Goal: Task Accomplishment & Management: Manage account settings

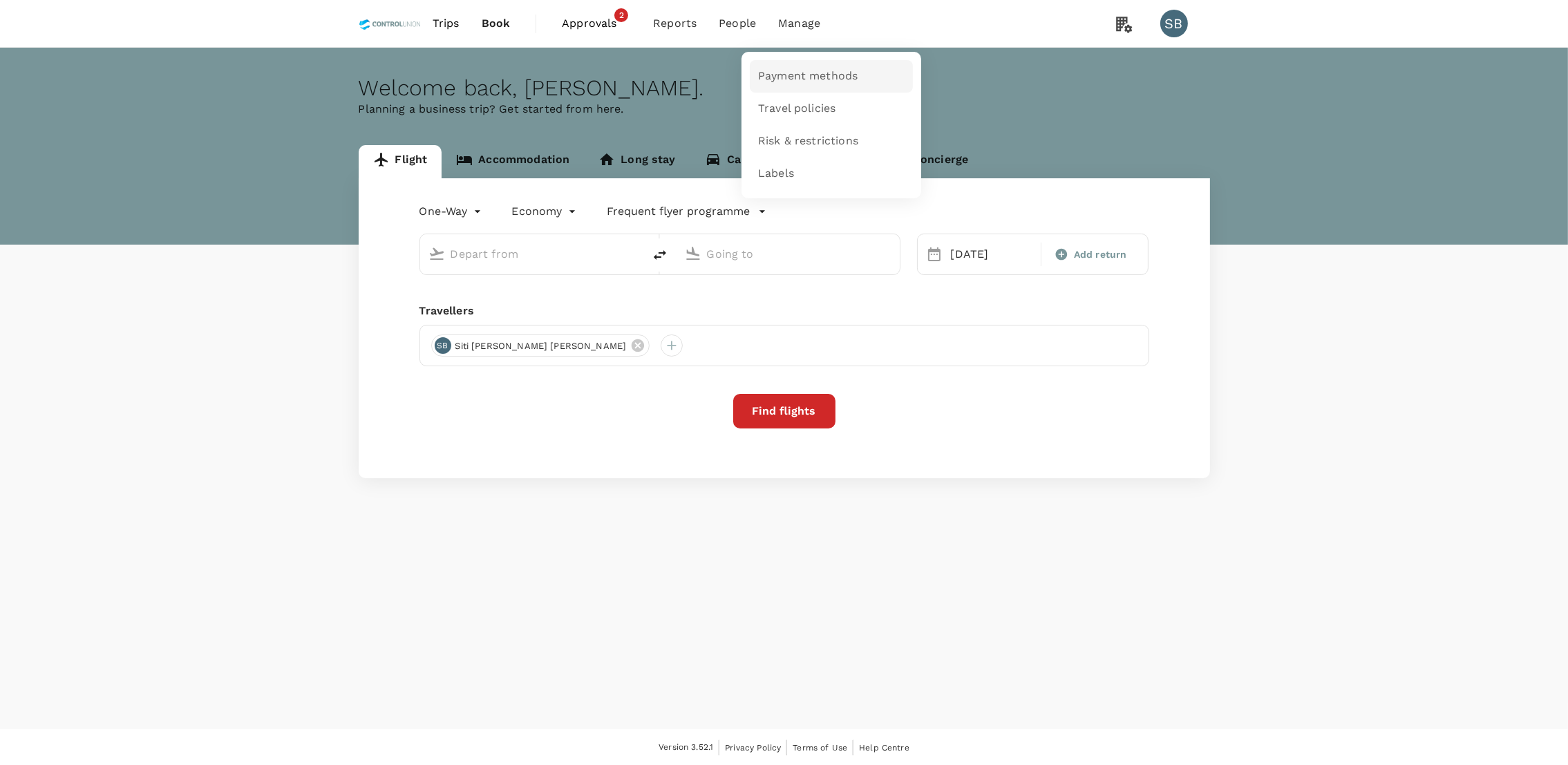
click at [793, 71] on span "Payment methods" at bounding box center [808, 76] width 100 height 16
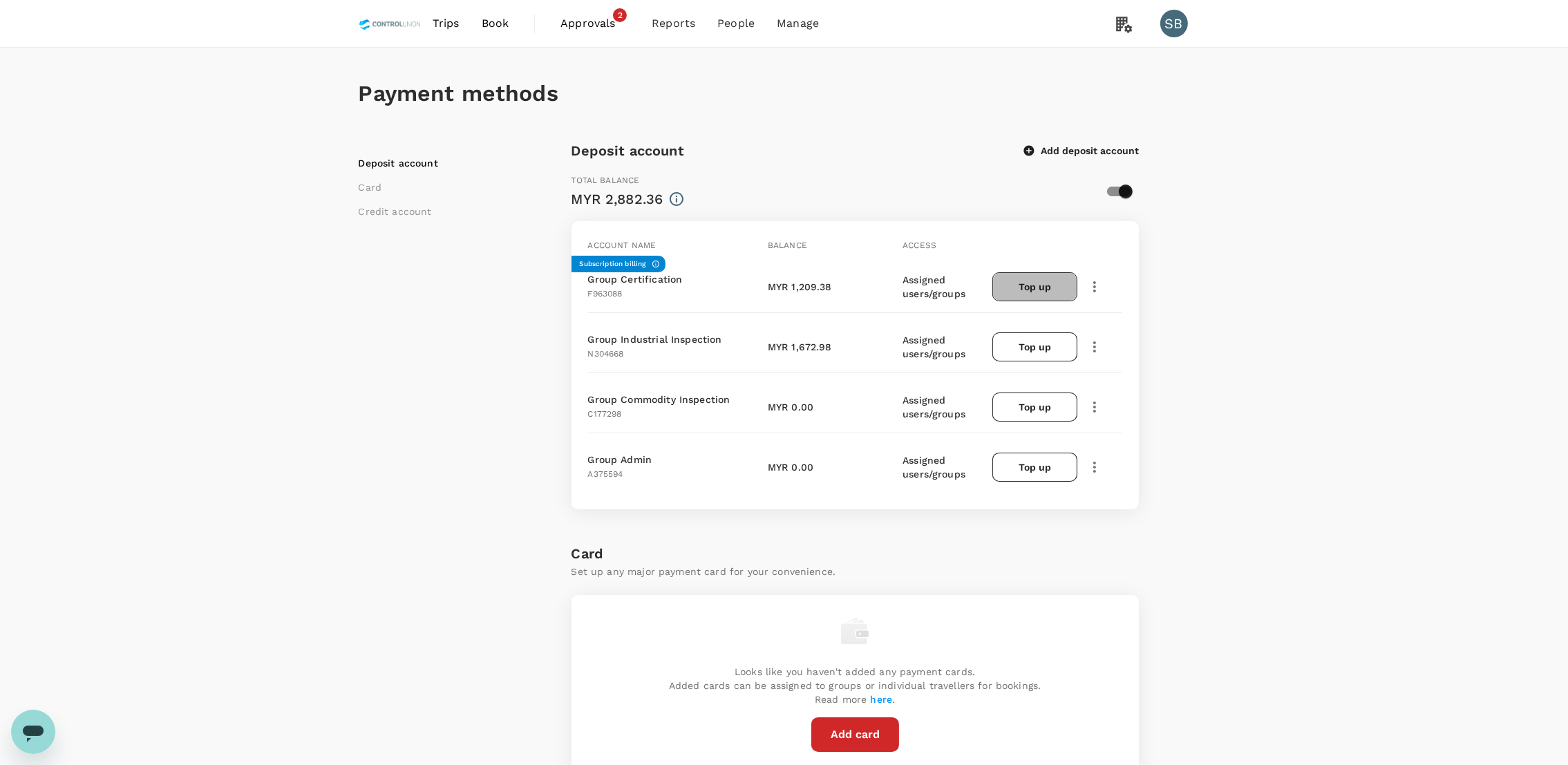
click at [1038, 290] on button "Top up" at bounding box center [1034, 286] width 84 height 29
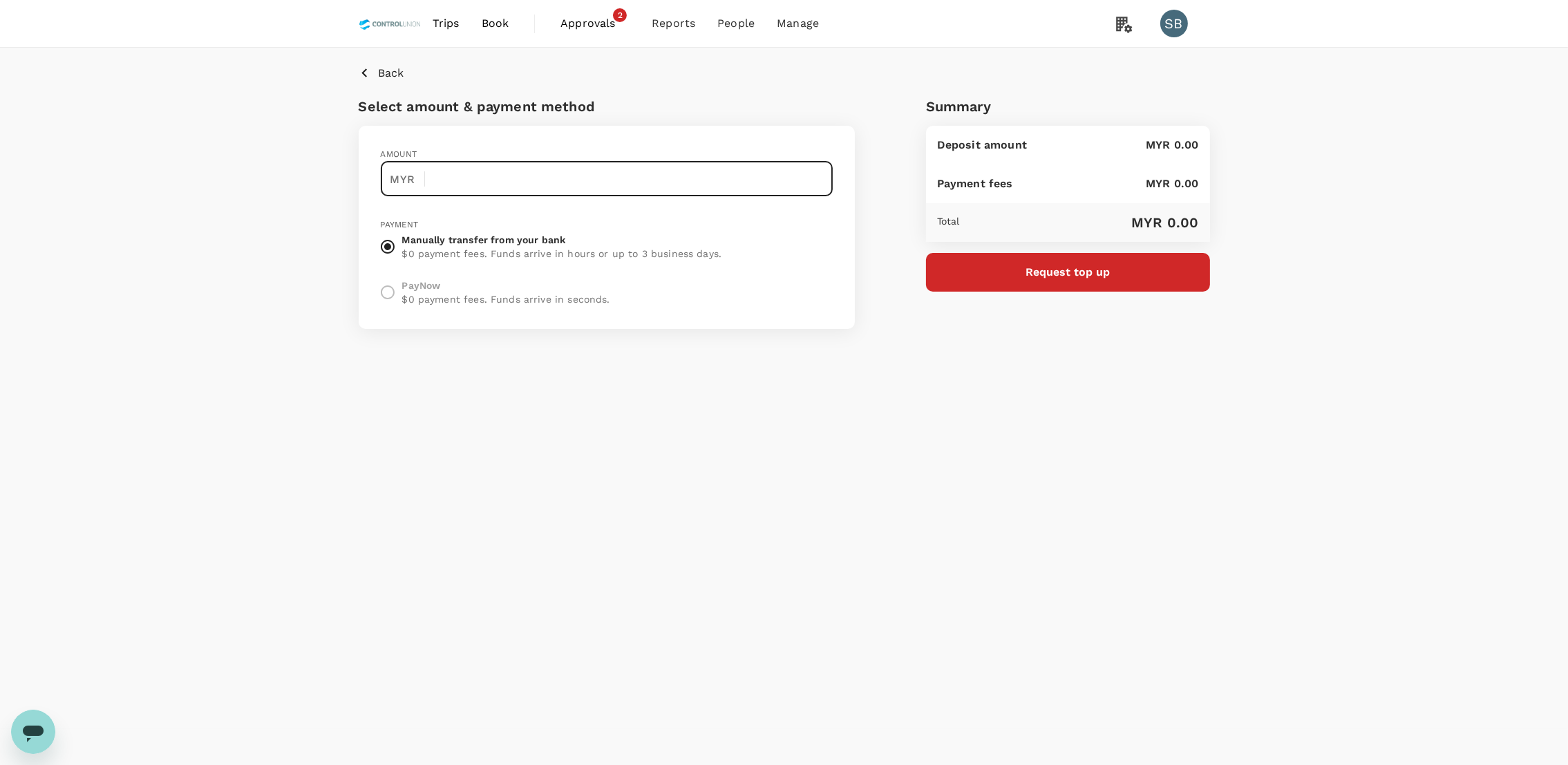
click at [498, 186] on input "text" at bounding box center [634, 179] width 397 height 34
type input "50,000"
click at [1129, 257] on button "Request top up" at bounding box center [1068, 272] width 284 height 38
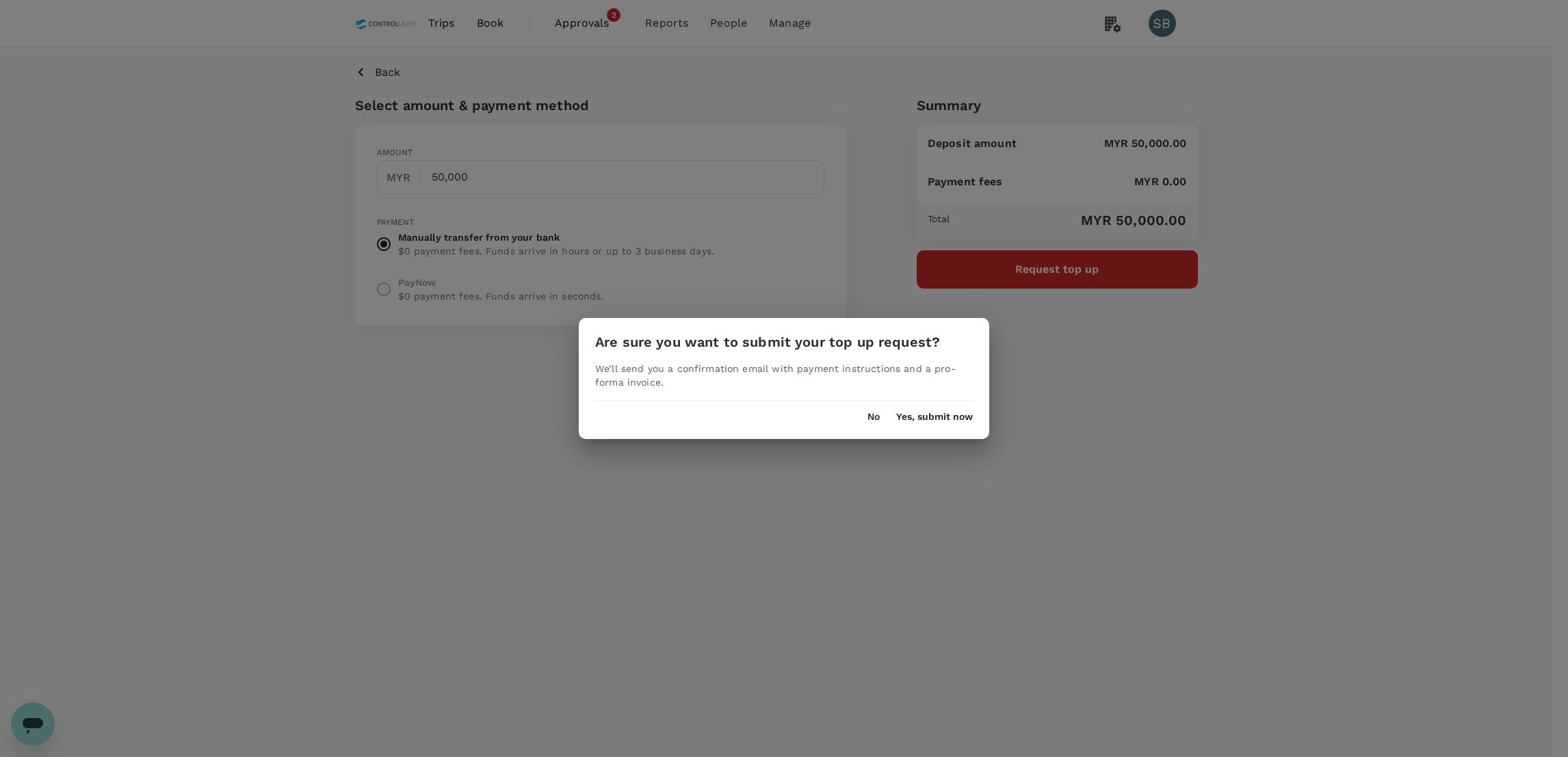
click at [931, 409] on div "No Yes, submit now" at bounding box center [784, 411] width 410 height 22
click at [927, 409] on div "No Yes, submit now" at bounding box center [784, 411] width 410 height 22
click at [926, 415] on button "Yes, submit now" at bounding box center [934, 417] width 77 height 11
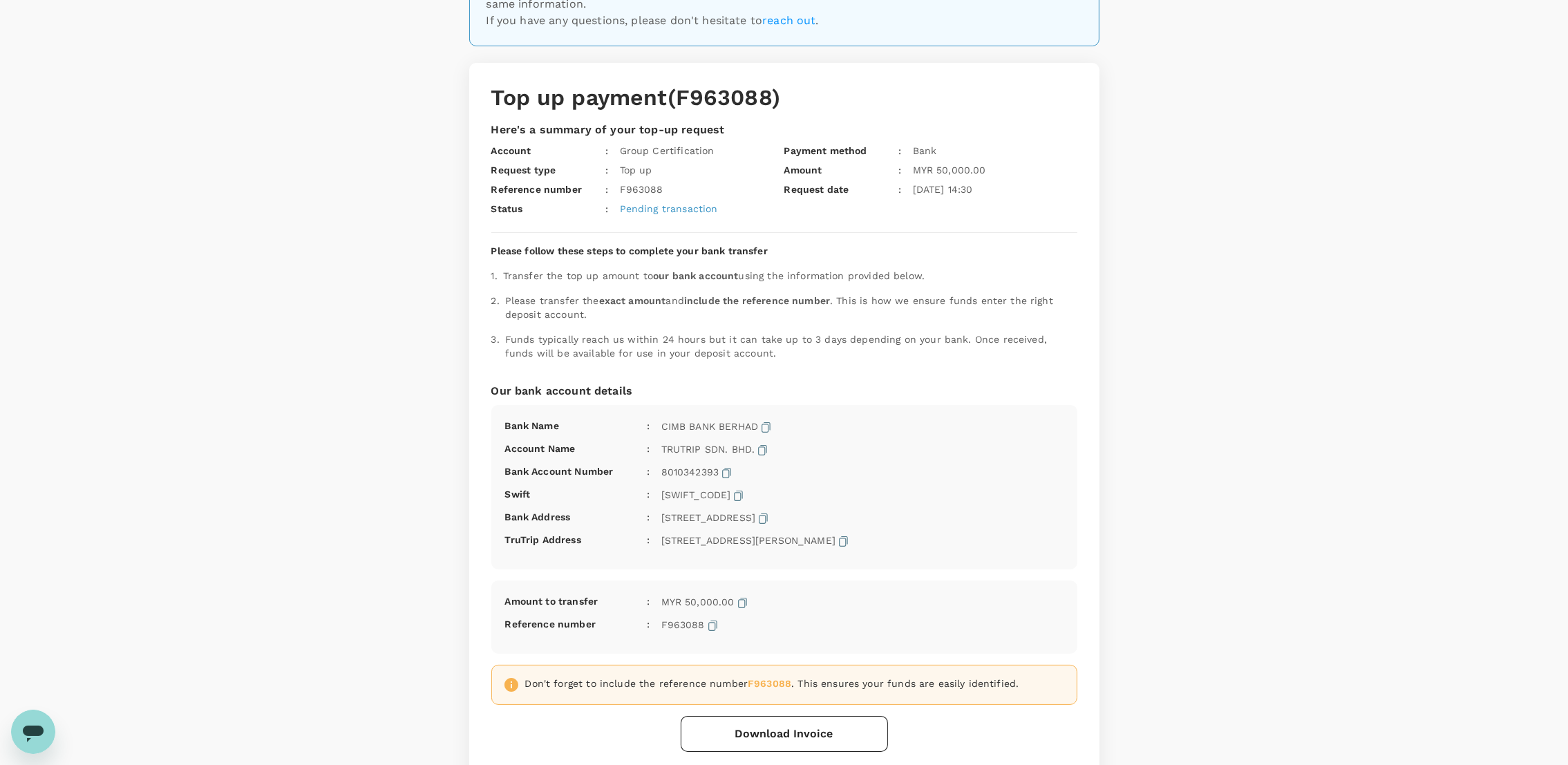
scroll to position [251, 0]
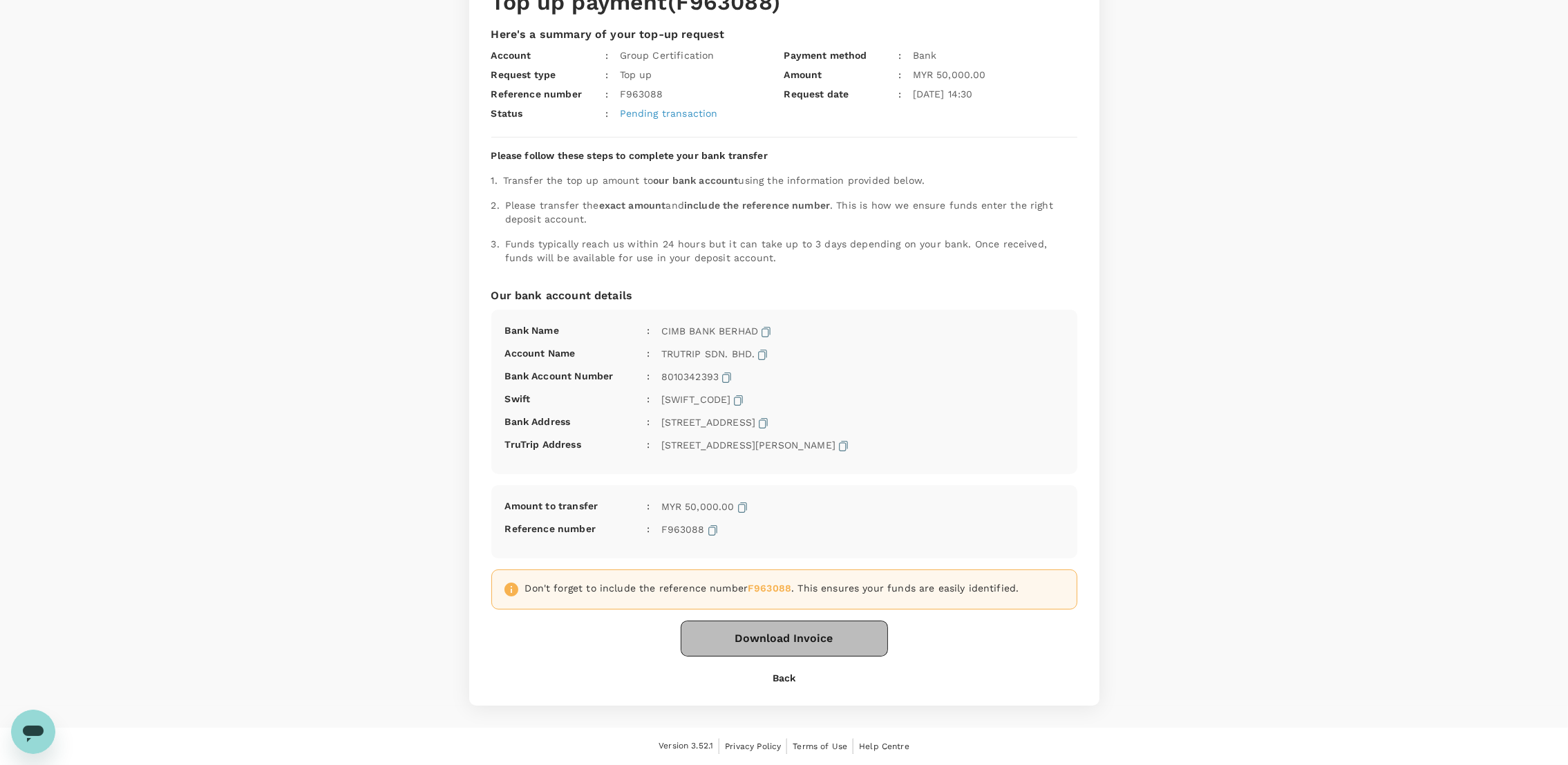
click at [811, 631] on button "Download Invoice" at bounding box center [784, 639] width 207 height 36
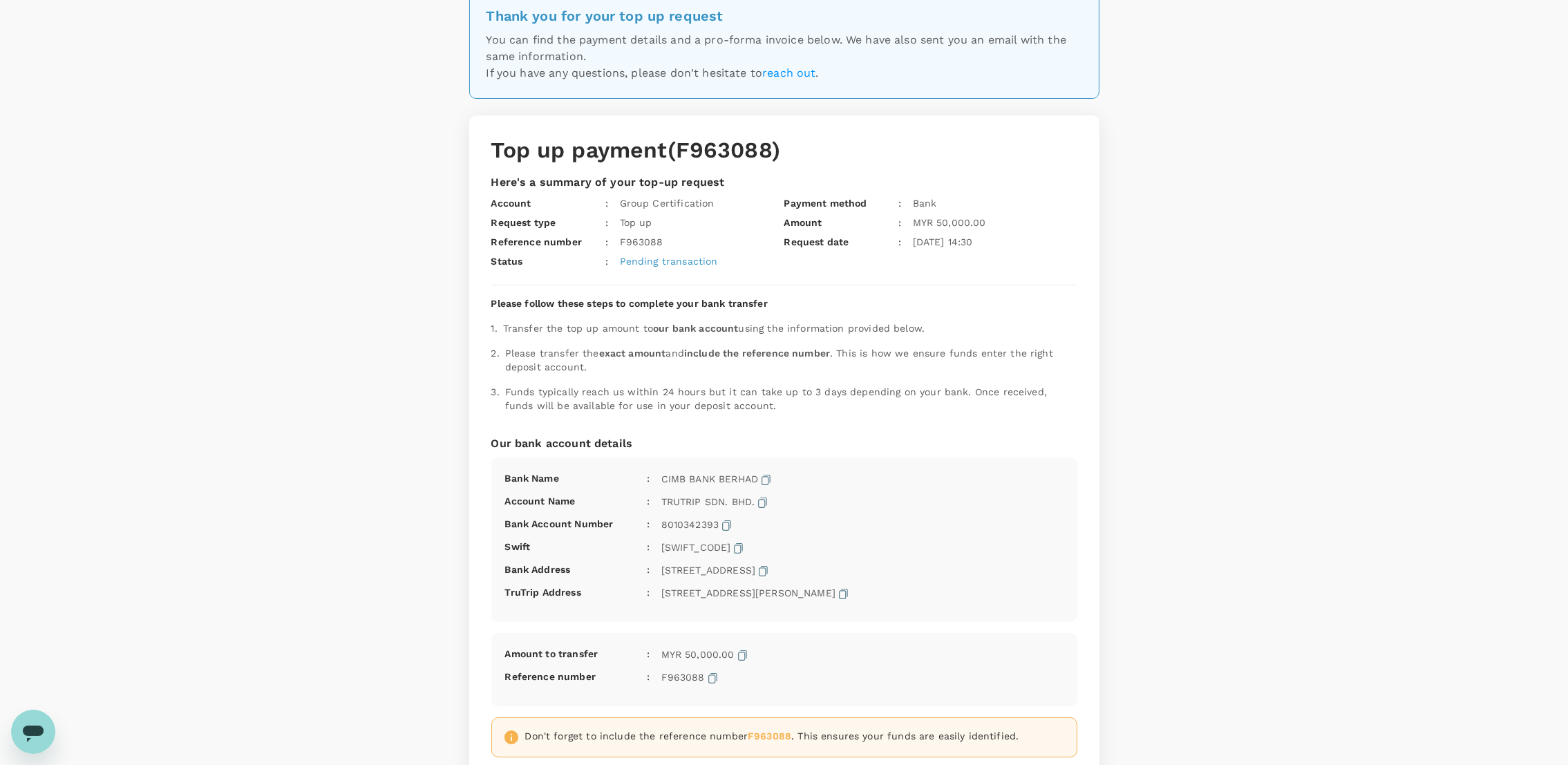
scroll to position [0, 0]
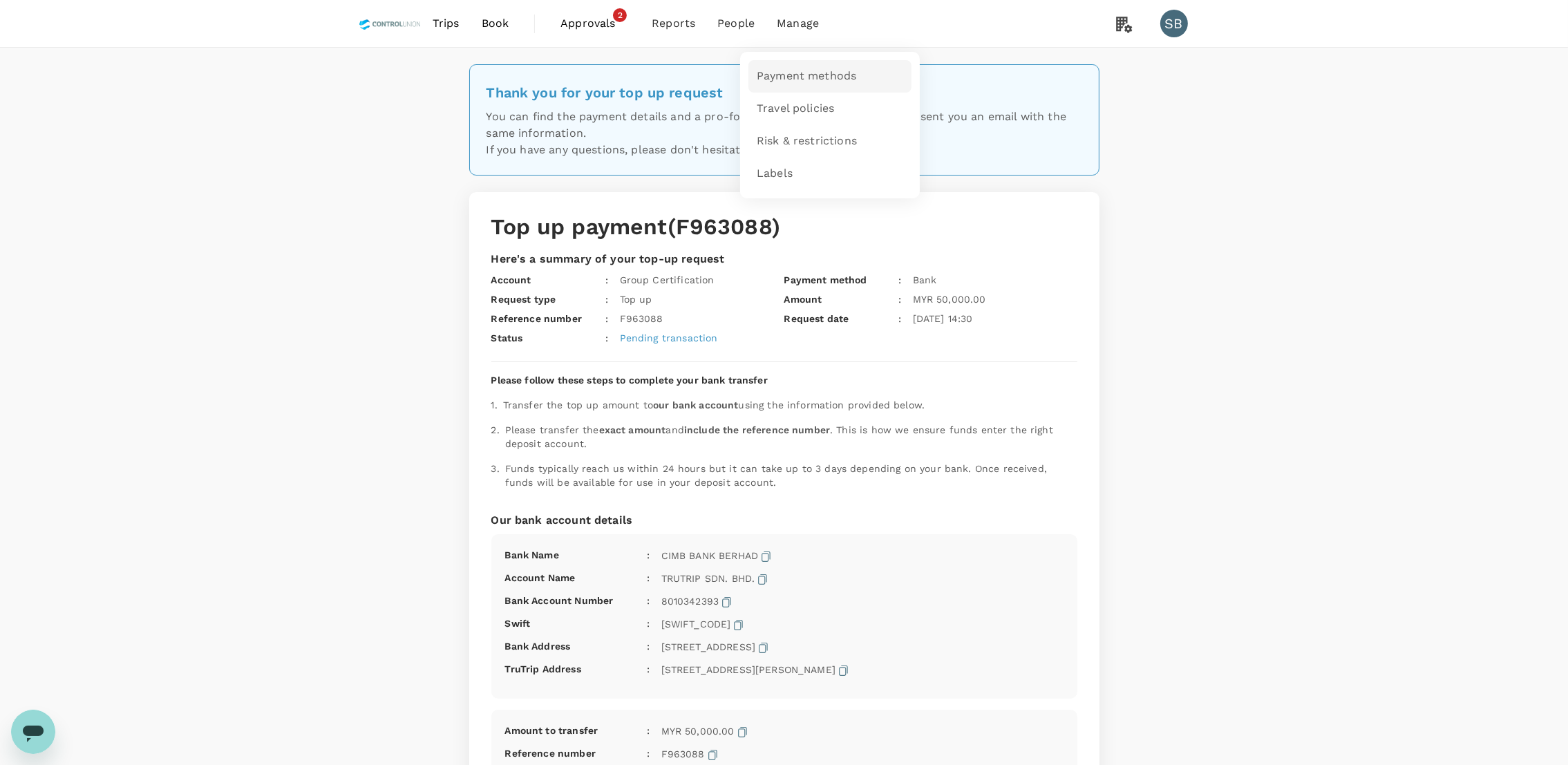
click at [797, 79] on span "Payment methods" at bounding box center [807, 76] width 100 height 16
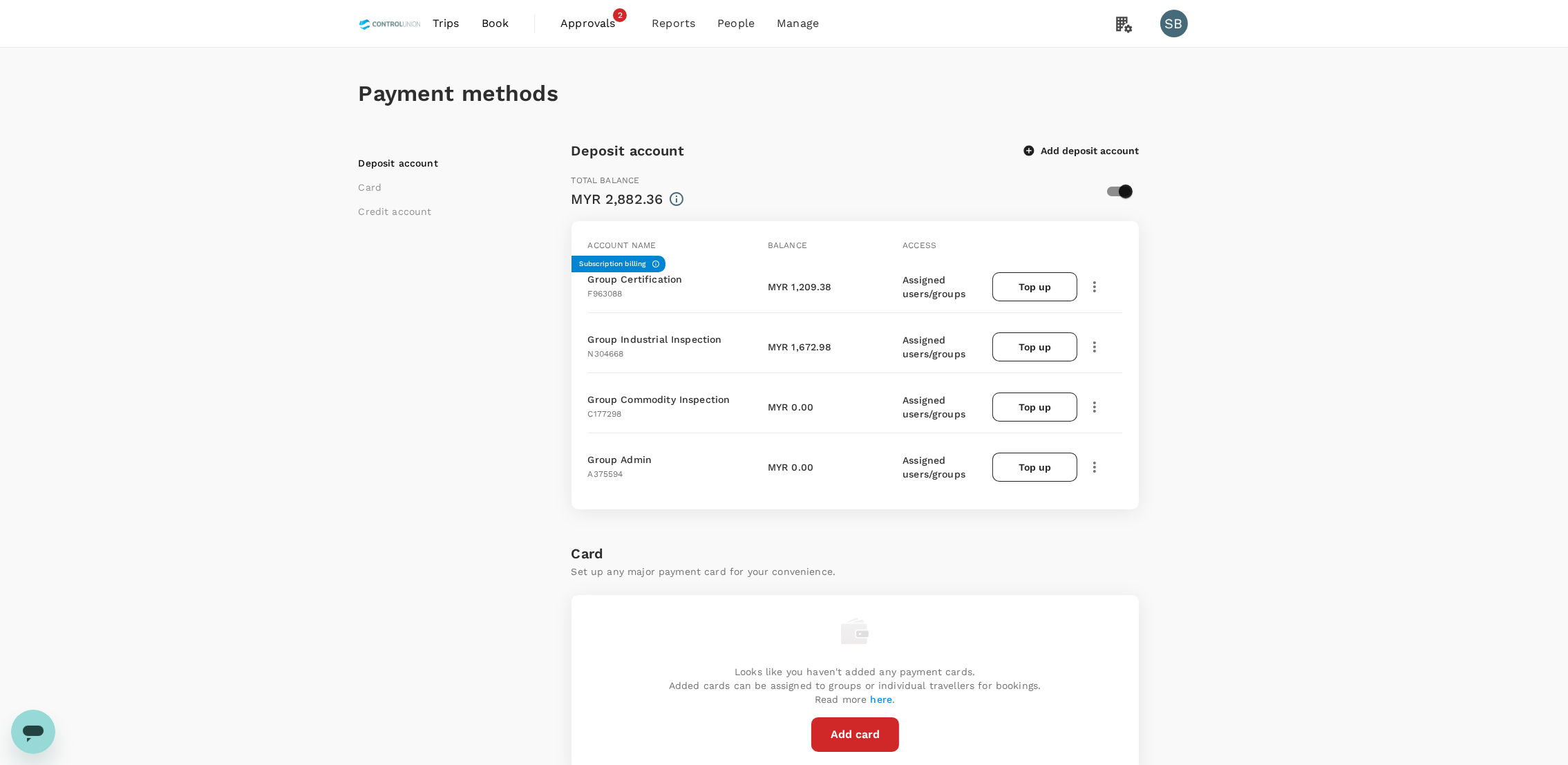
click at [587, 20] on span "Approvals" at bounding box center [594, 24] width 69 height 16
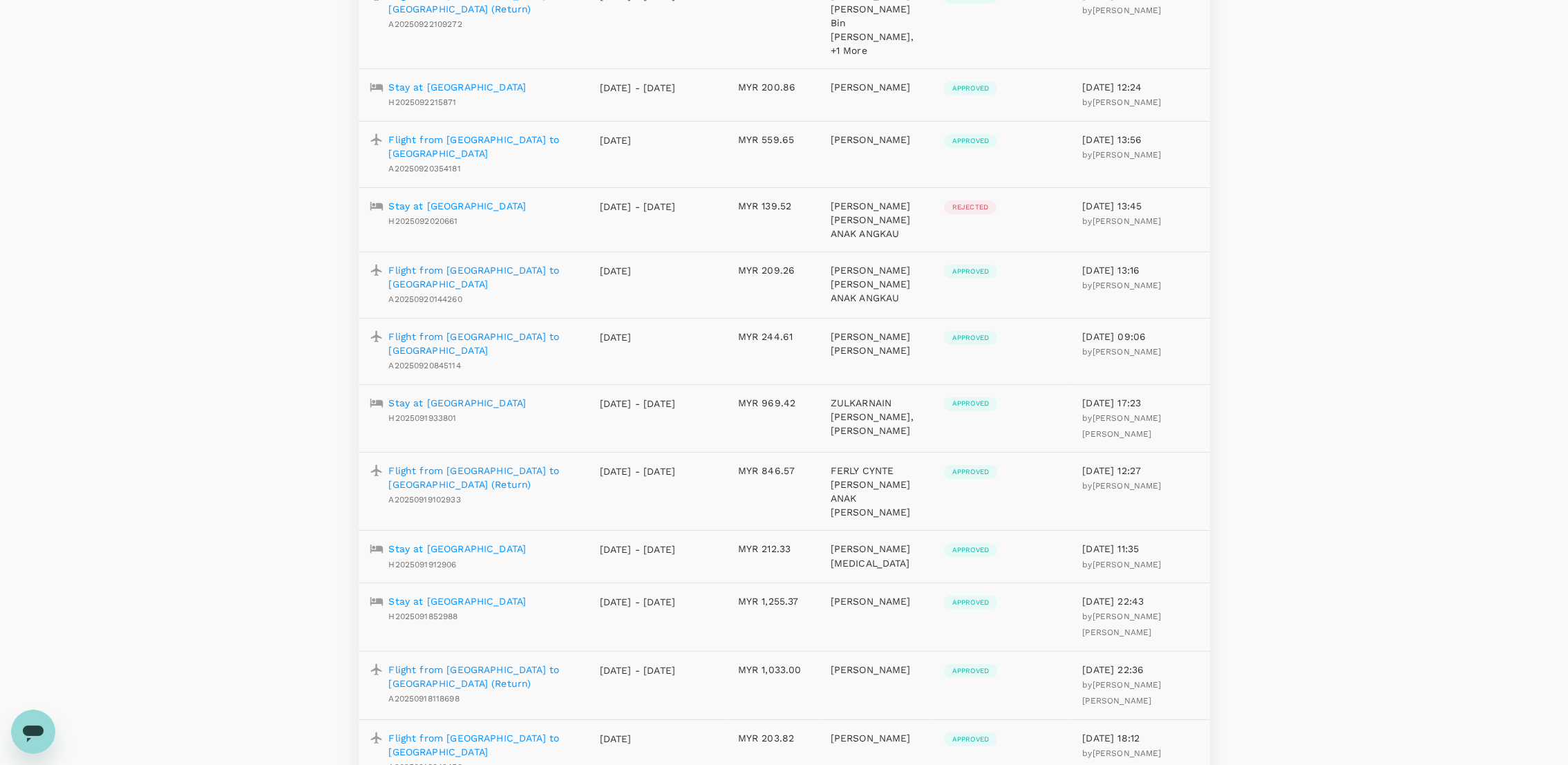
scroll to position [518, 0]
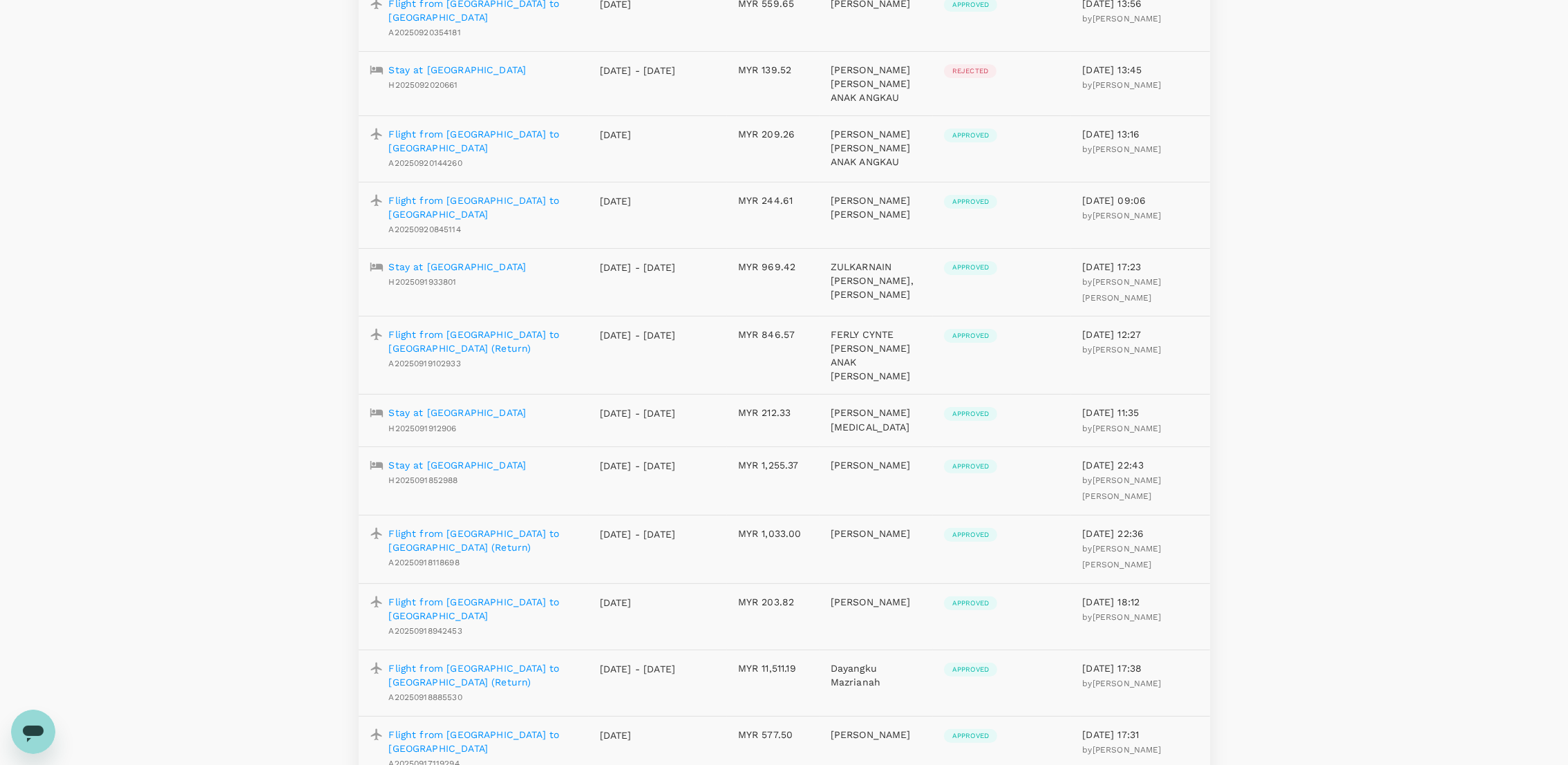
click at [498, 662] on p "Flight from [GEOGRAPHIC_DATA] to [GEOGRAPHIC_DATA] (Return)" at bounding box center [483, 676] width 188 height 28
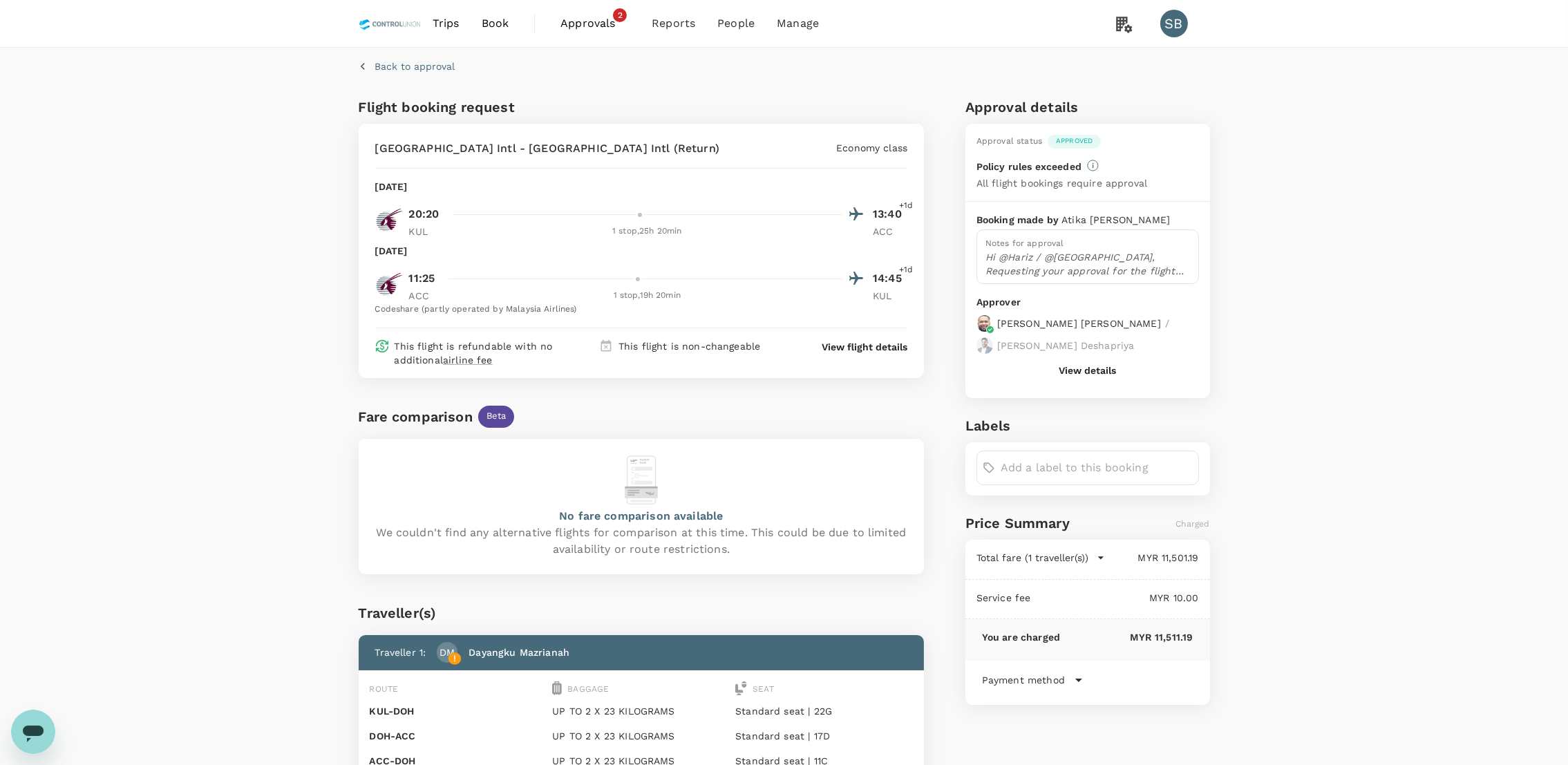
click at [1164, 272] on p "Hi @Hariz / @[GEOGRAPHIC_DATA], Requesting your approval for the flight below: …" at bounding box center [1087, 264] width 205 height 28
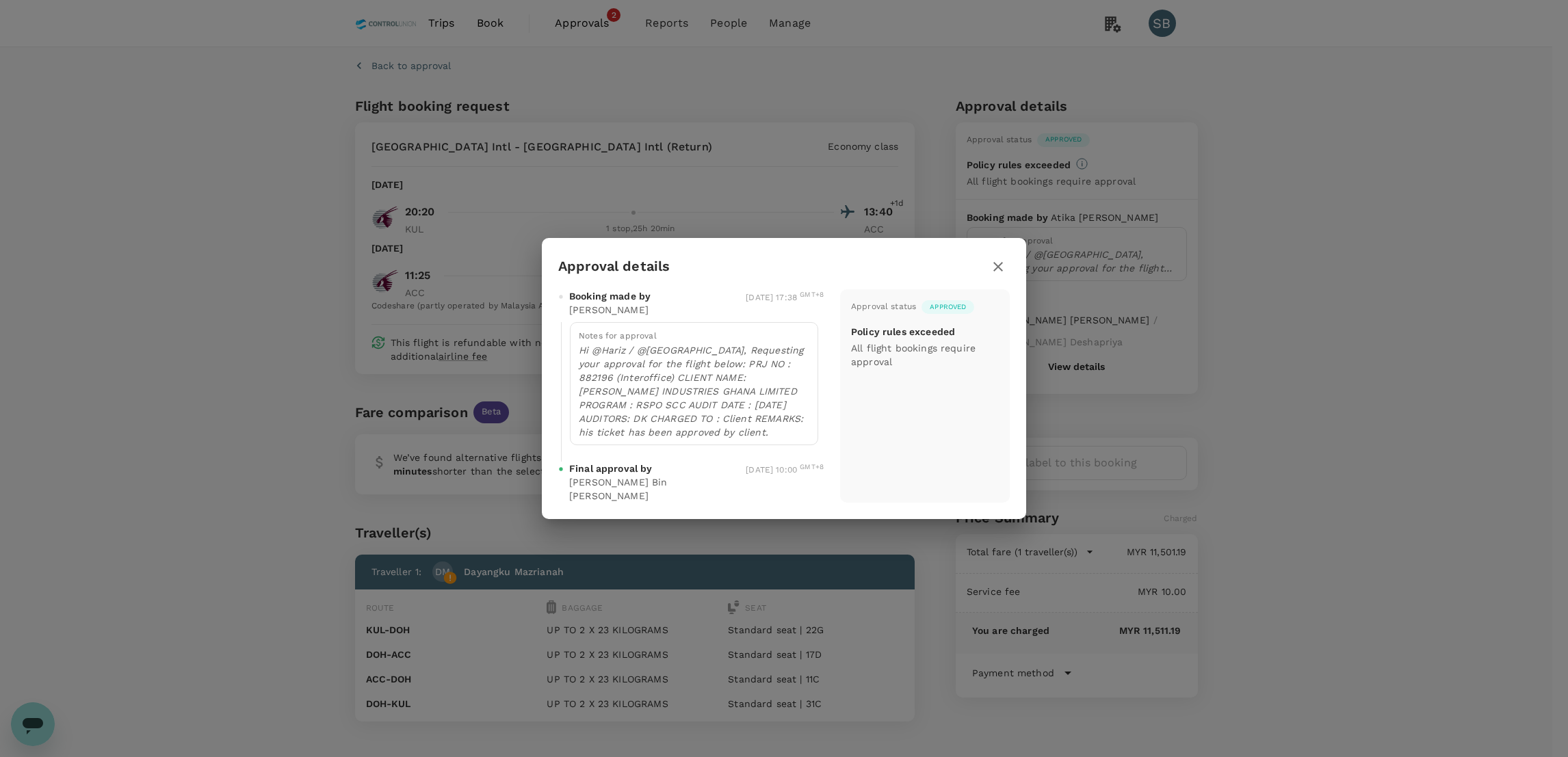
click at [1002, 267] on icon "button" at bounding box center [998, 267] width 16 height 16
